Goal: Information Seeking & Learning: Learn about a topic

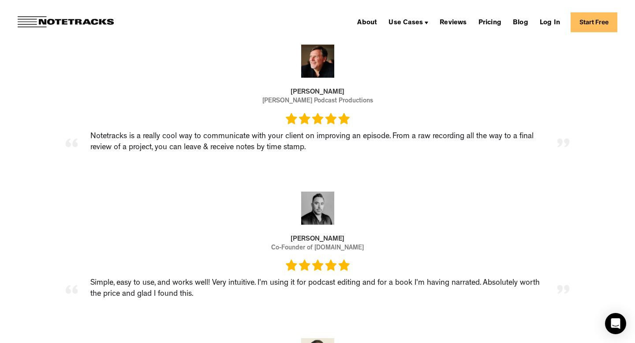
scroll to position [1098, 0]
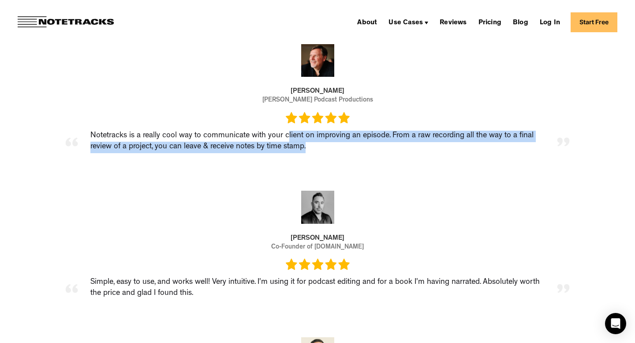
drag, startPoint x: 316, startPoint y: 150, endPoint x: 287, endPoint y: 133, distance: 34.0
click at [287, 133] on div "Notetracks is a really cool way to communicate with your client on improving an…" at bounding box center [318, 142] width 468 height 22
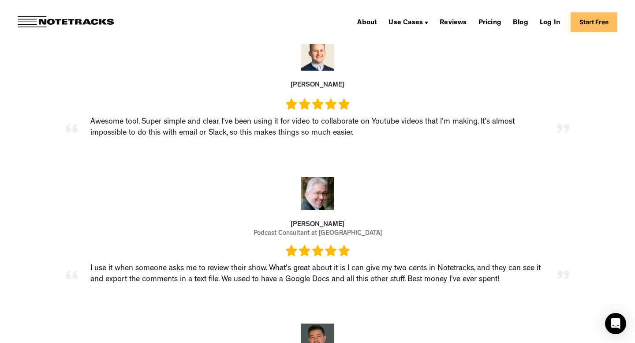
scroll to position [1398, 0]
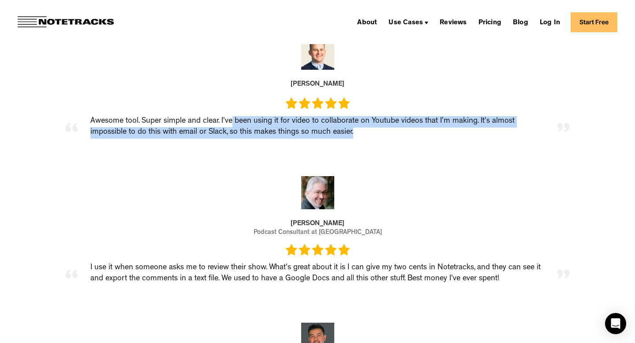
drag, startPoint x: 234, startPoint y: 119, endPoint x: 356, endPoint y: 129, distance: 123.0
click at [356, 129] on div "Awesome tool. Super simple and clear. I've been using it for video to collabora…" at bounding box center [318, 127] width 468 height 22
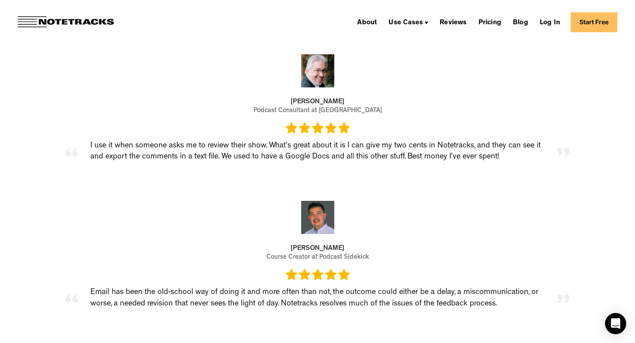
scroll to position [1523, 0]
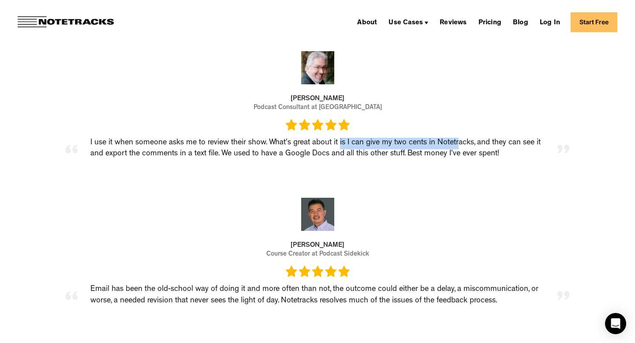
drag, startPoint x: 341, startPoint y: 141, endPoint x: 461, endPoint y: 143, distance: 120.0
click at [461, 143] on div "I use it when someone asks me to review their show. What's great about it is I …" at bounding box center [318, 149] width 468 height 22
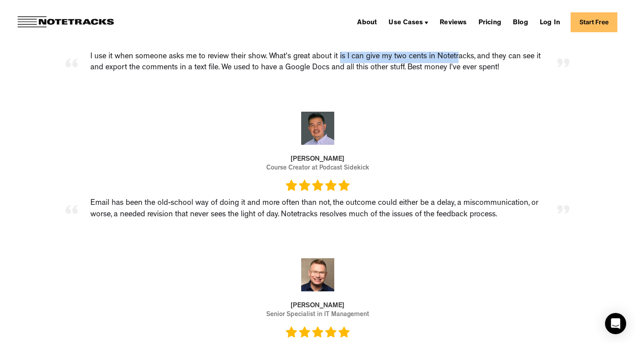
scroll to position [1612, 0]
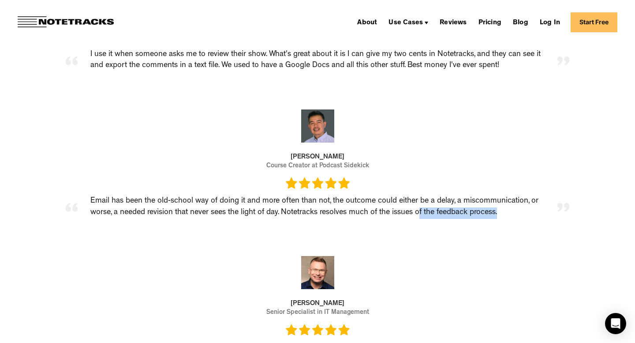
drag, startPoint x: 507, startPoint y: 216, endPoint x: 420, endPoint y: 214, distance: 87.4
click at [420, 214] on div "Email has been the old-school way of doing it and more often than not, the outc…" at bounding box center [318, 207] width 468 height 22
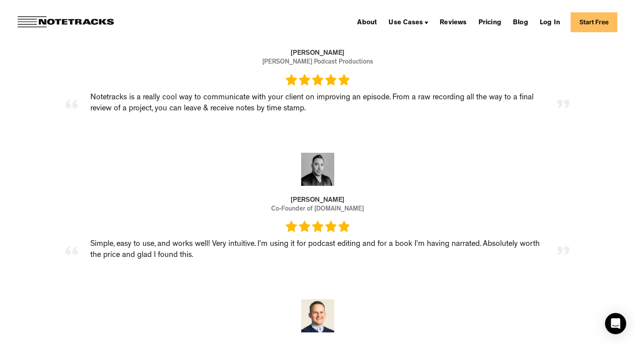
scroll to position [995, 0]
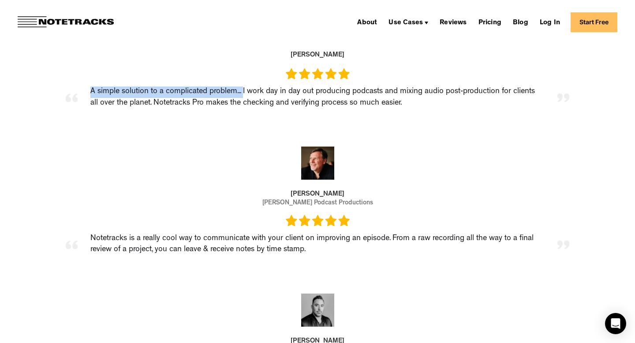
drag, startPoint x: 243, startPoint y: 93, endPoint x: 84, endPoint y: 94, distance: 158.8
click at [84, 94] on div "A simple solution to a complicated problem... I work day in day out producing p…" at bounding box center [318, 97] width 468 height 22
copy div "A simple solution to a complicated problem..."
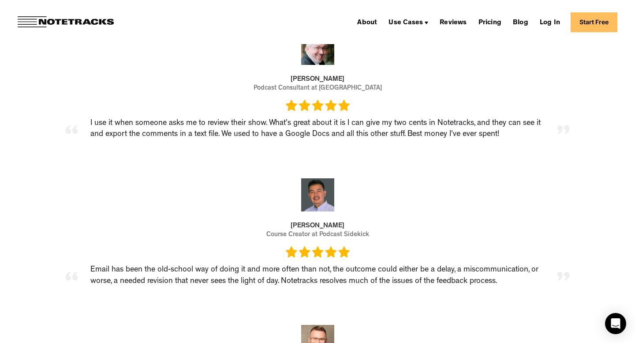
scroll to position [1559, 0]
